Goal: Task Accomplishment & Management: Manage account settings

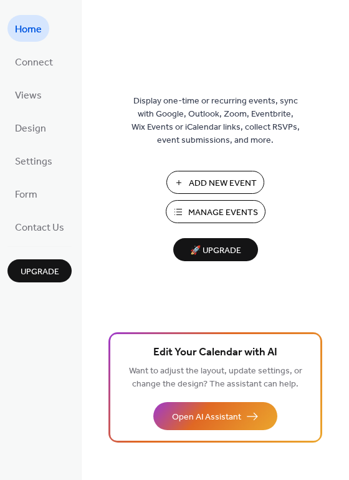
click at [253, 219] on span "Manage Events" at bounding box center [223, 212] width 70 height 13
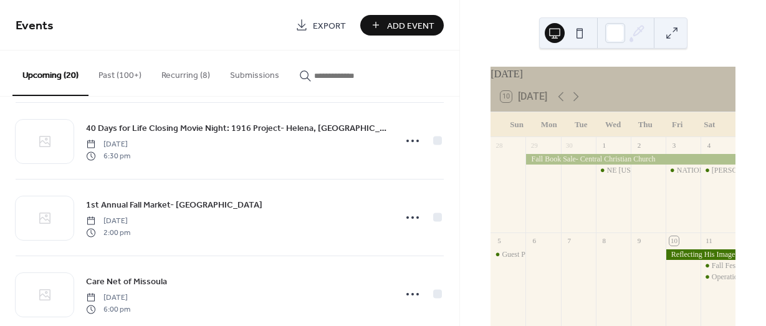
scroll to position [1247, 0]
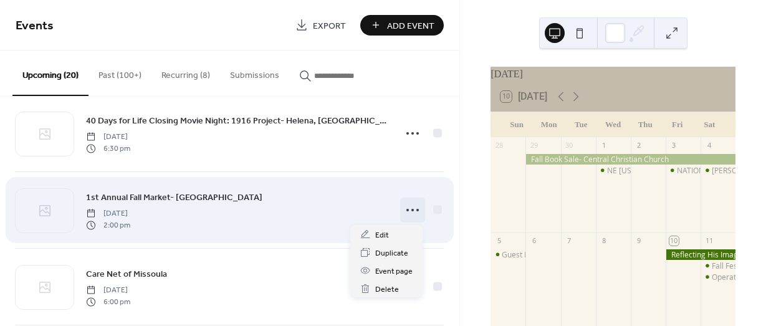
click at [407, 213] on icon at bounding box center [413, 210] width 20 height 20
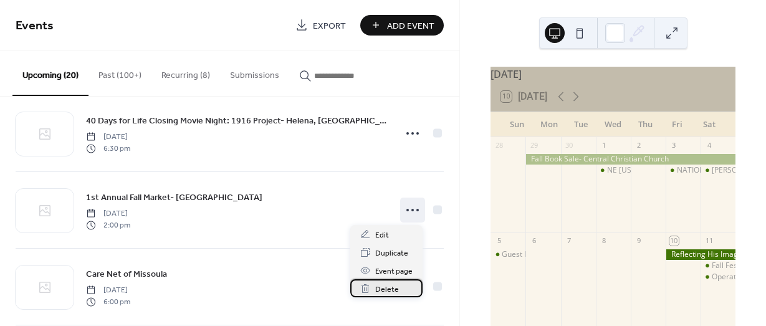
click at [398, 294] on div "Delete" at bounding box center [386, 288] width 72 height 18
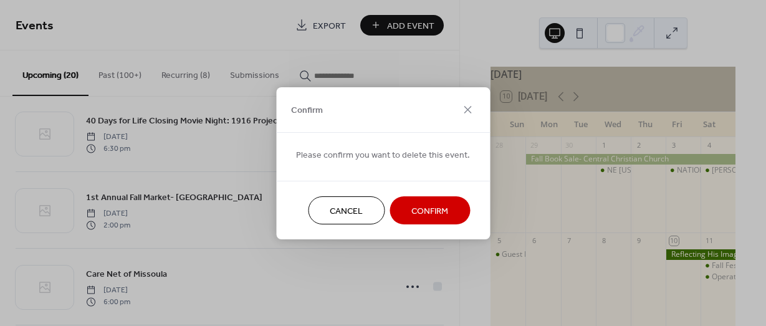
click at [423, 207] on span "Confirm" at bounding box center [430, 211] width 37 height 13
